Goal: Information Seeking & Learning: Learn about a topic

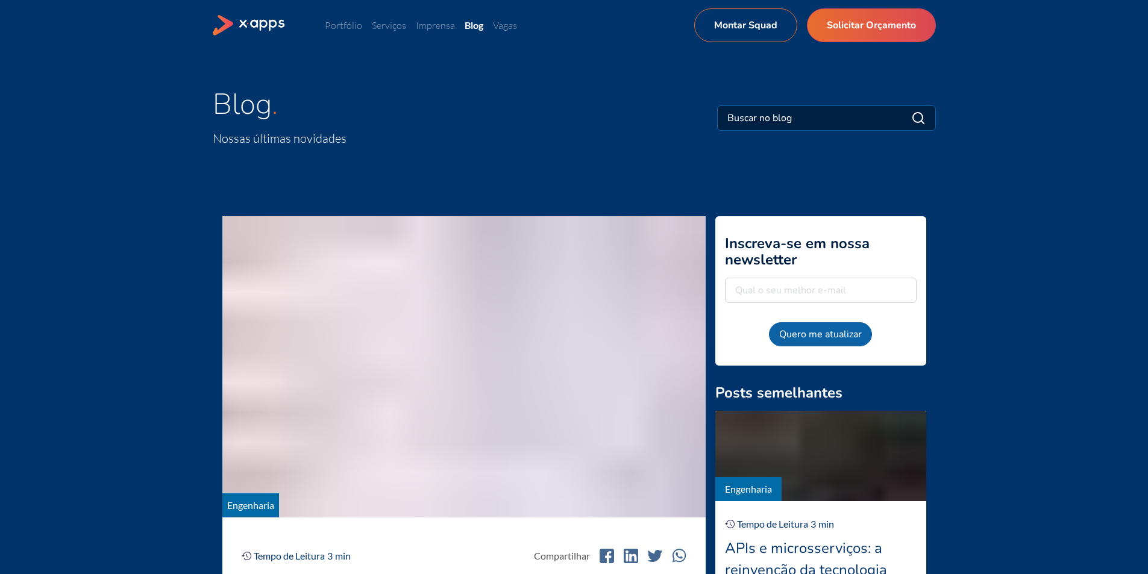
click at [789, 119] on input at bounding box center [788, 118] width 122 height 14
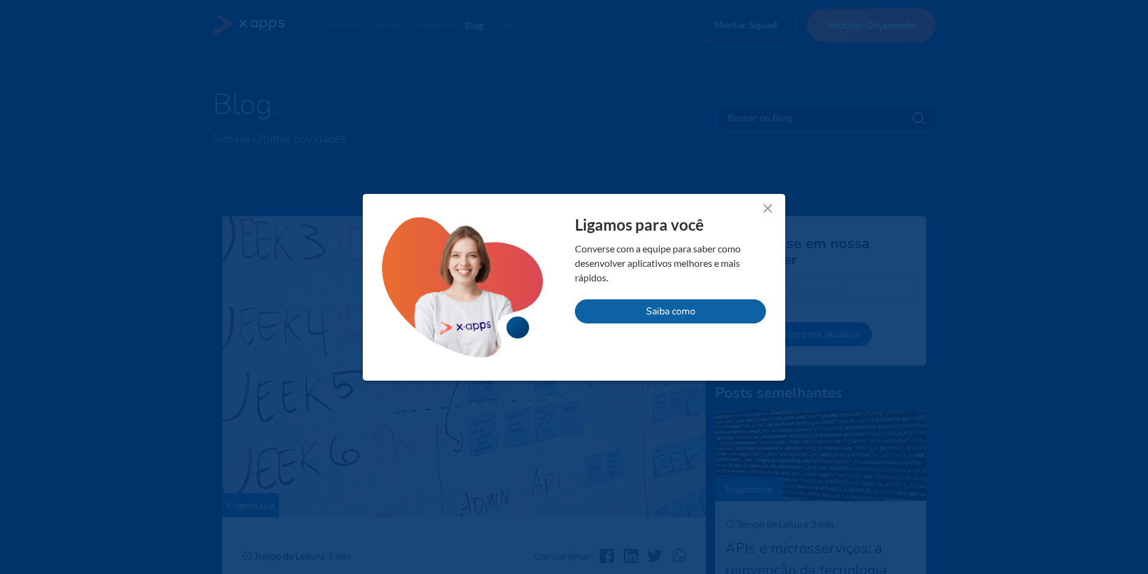
click at [775, 205] on div "Ligamos para você Converse com a equipe para saber como desenvolver aplicativos…" at bounding box center [574, 287] width 422 height 187
click at [770, 204] on icon at bounding box center [767, 208] width 14 height 14
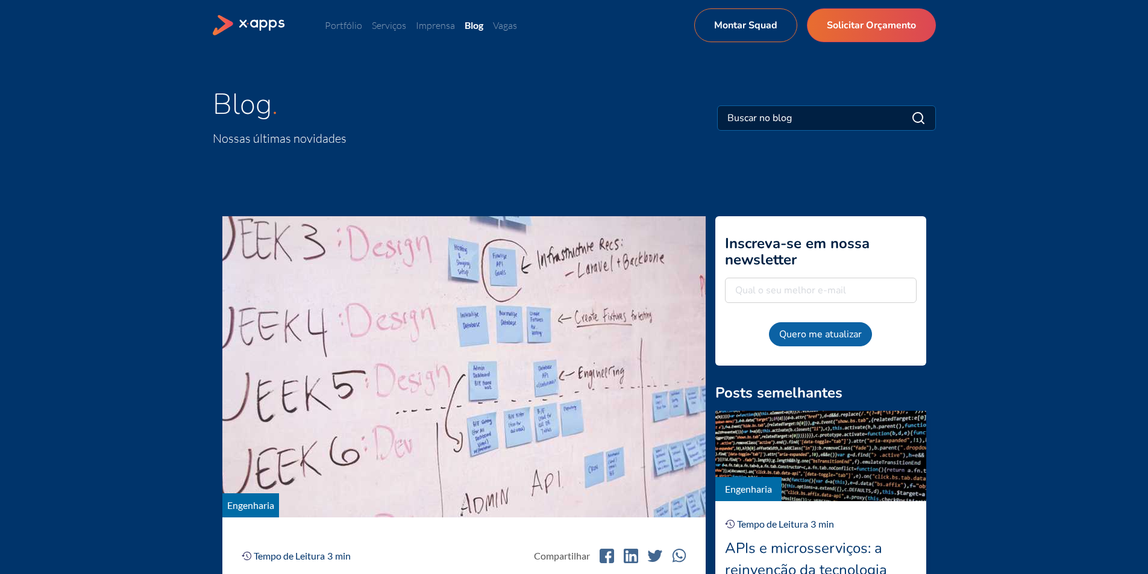
click at [829, 116] on input at bounding box center [788, 118] width 122 height 14
paste input "Aplicação de Métodos Ágeis (como Scrum, Kanban e XP) em projetos de Tecnologia …"
type input "Aplicação de Métodos Ágeis (como Scrum, Kanban e XP) em projetos de Tecnologia …"
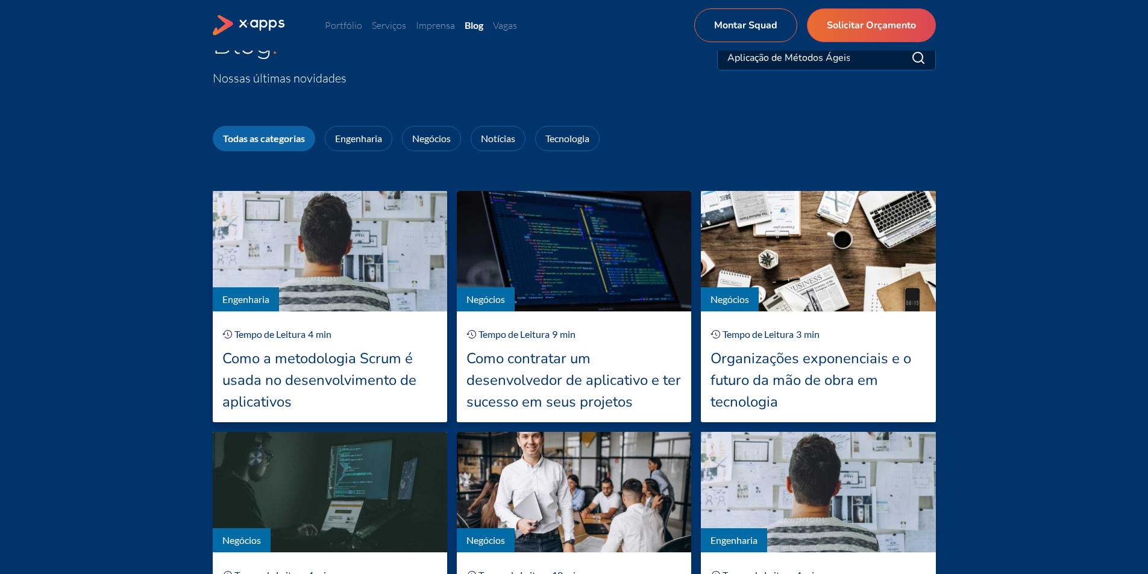
scroll to position [121, 0]
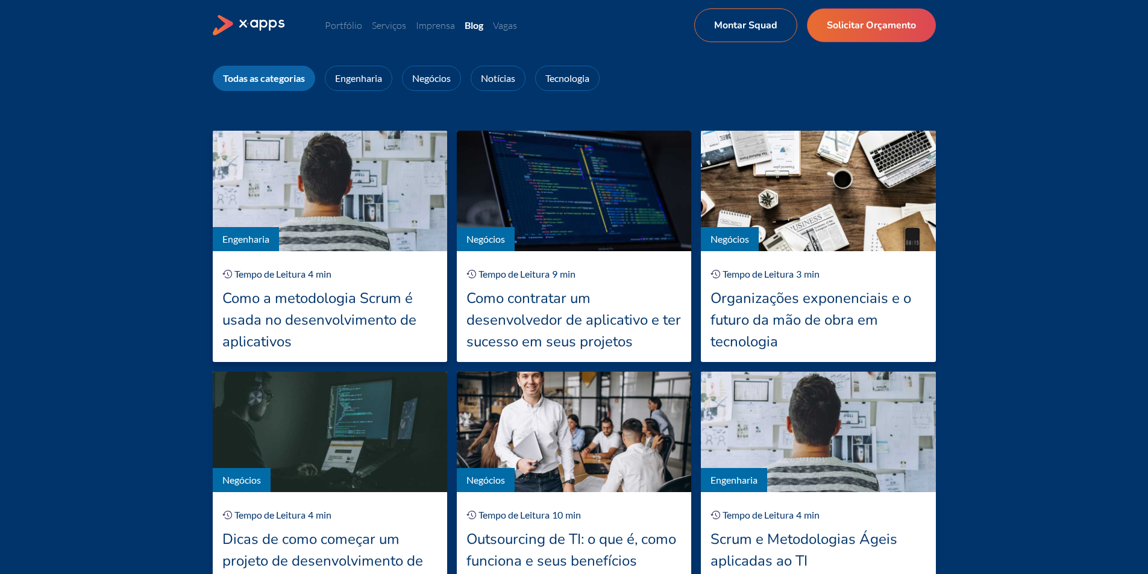
click at [330, 343] on div "Como a metodologia Scrum é usada no desenvolvimento de aplicativos" at bounding box center [329, 319] width 215 height 65
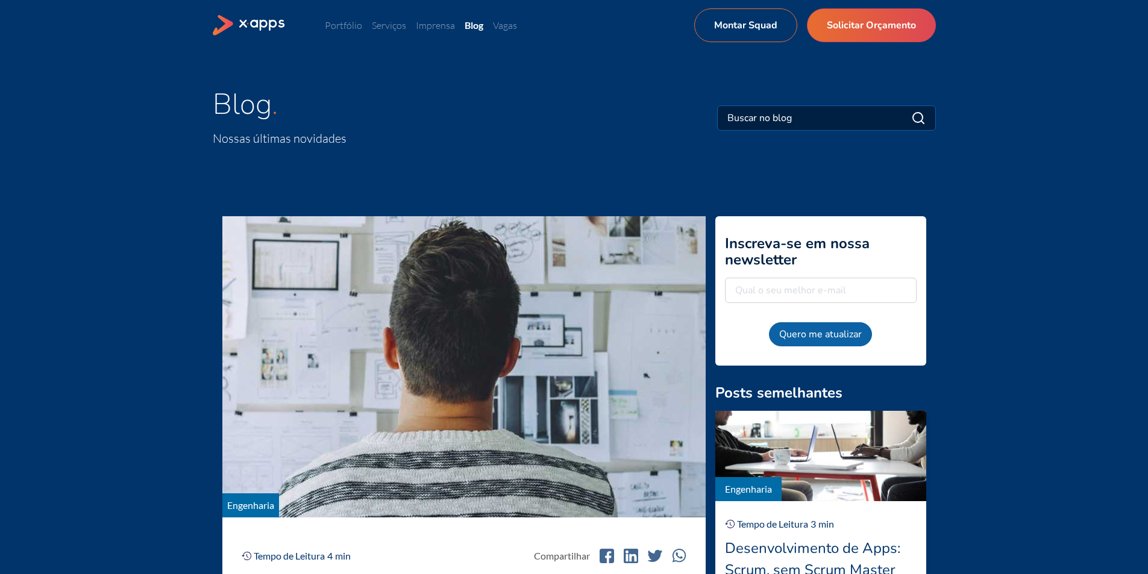
click at [804, 116] on input at bounding box center [788, 118] width 122 height 14
type input "p"
click at [850, 116] on form "identifique os metodos ageis" at bounding box center [826, 117] width 219 height 25
click at [841, 115] on form "identifique os metodos ageis" at bounding box center [826, 117] width 219 height 25
click at [827, 116] on input "identifique os metodos ageis" at bounding box center [788, 118] width 122 height 14
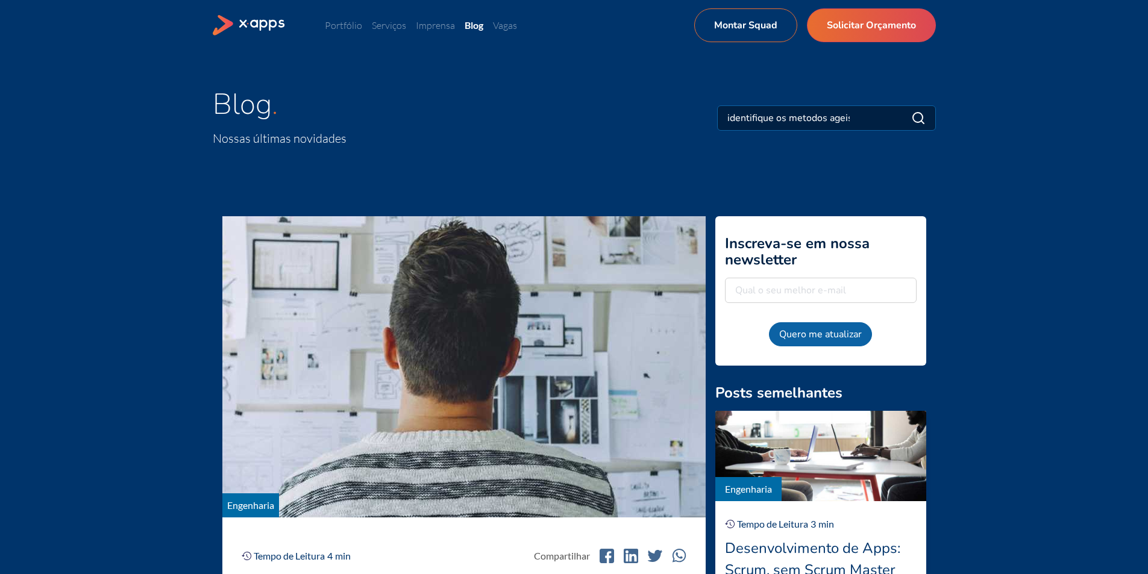
click at [844, 117] on form "identifique os metodos ageis, scrum," at bounding box center [826, 117] width 219 height 25
click at [828, 109] on div "Blog Nossas últimas novidades identifique os metodos ageis, scrum," at bounding box center [574, 118] width 723 height 58
click at [830, 119] on input "identifique os metodos ageis, scrum," at bounding box center [788, 118] width 122 height 14
click at [838, 116] on input "identifique os metodos ageis, scrum, kanban" at bounding box center [788, 118] width 122 height 14
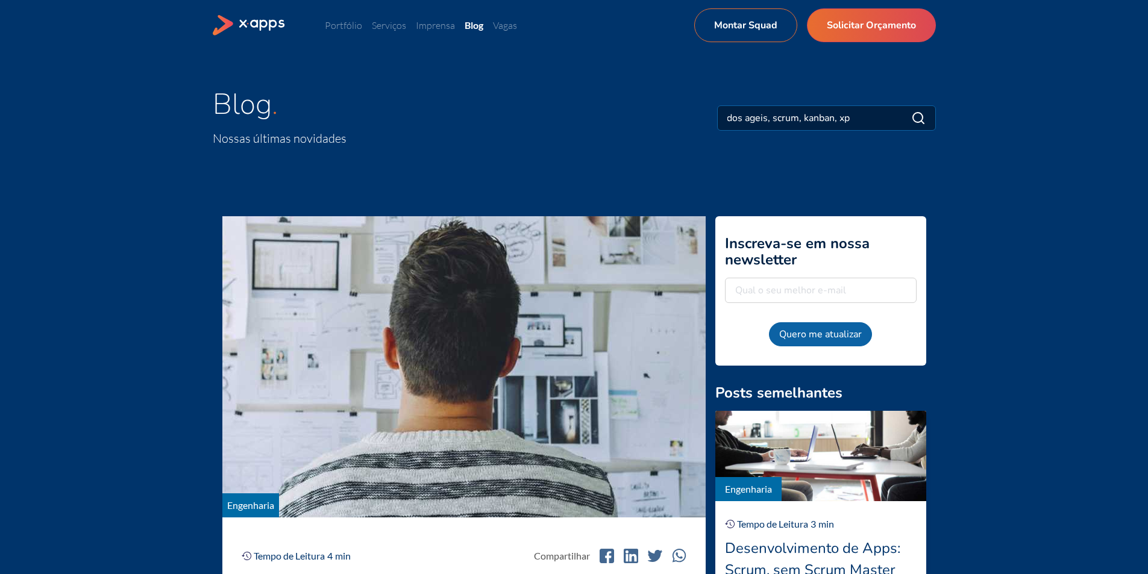
type input "identifique os metodos ageis, scrum, kanban, xp"
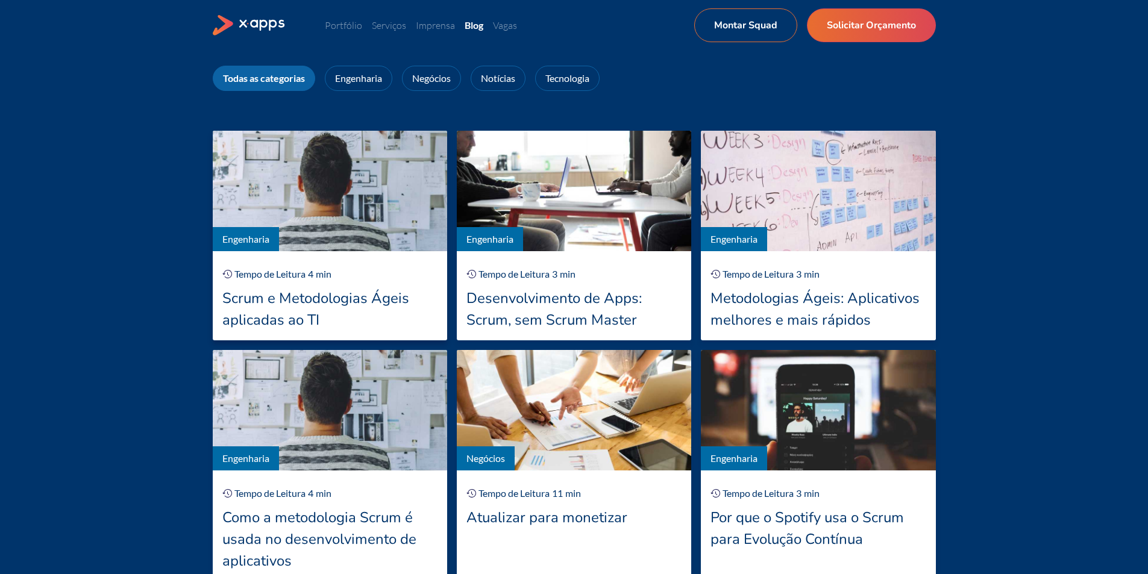
scroll to position [60, 0]
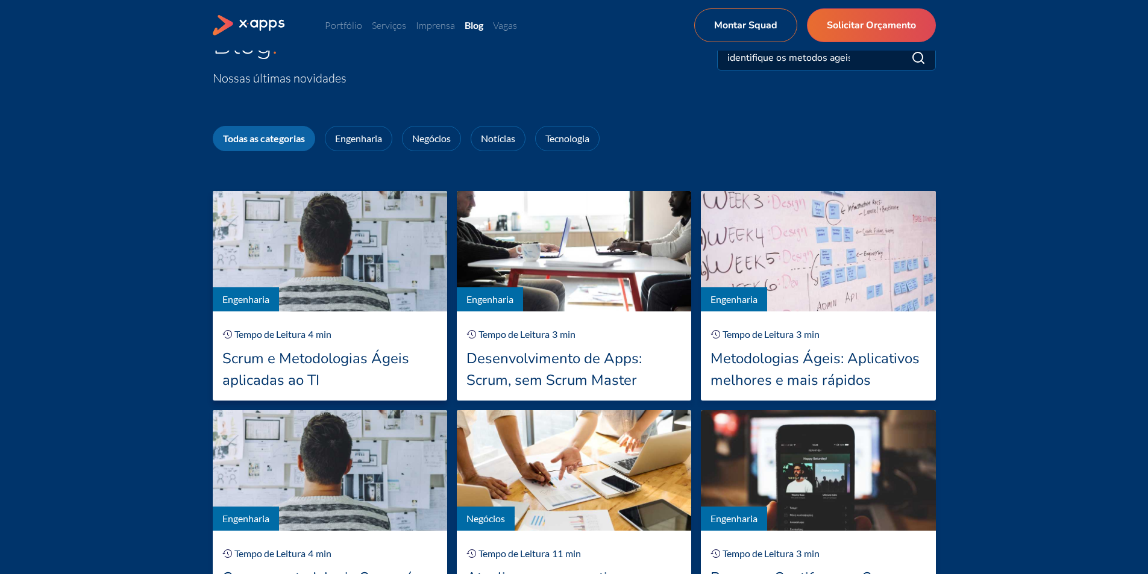
click at [287, 378] on div "Scrum e Metodologias Ágeis aplicadas ao TI" at bounding box center [329, 369] width 215 height 43
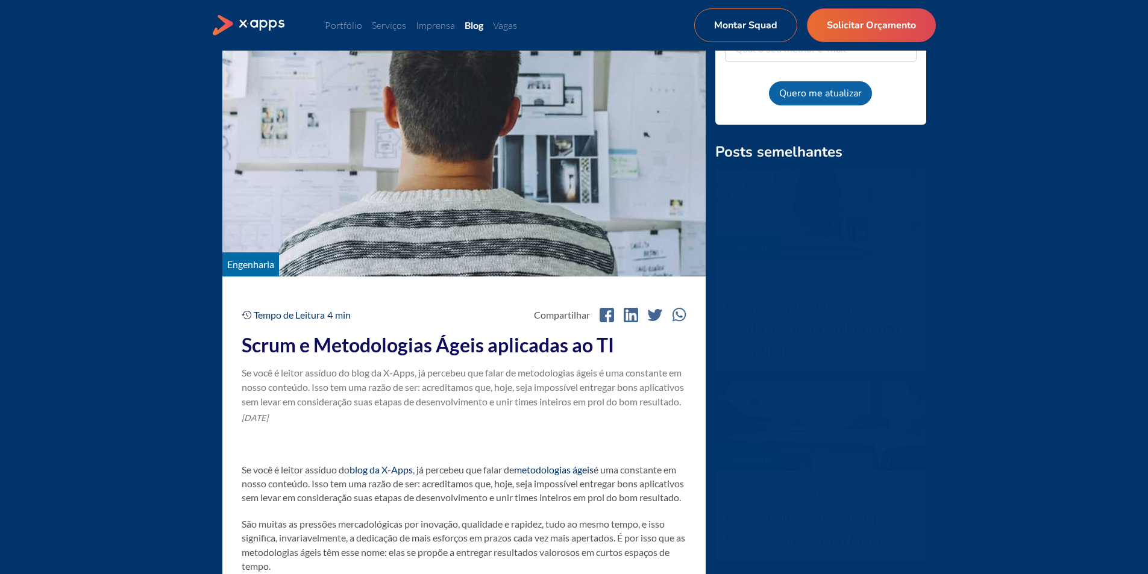
scroll to position [301, 0]
